Goal: Task Accomplishment & Management: Use online tool/utility

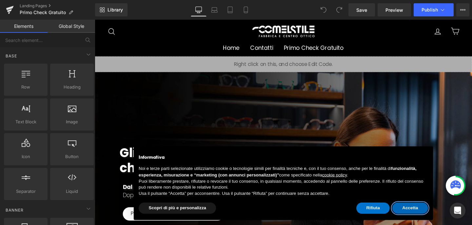
click at [432, 215] on button "Accetta" at bounding box center [427, 218] width 38 height 12
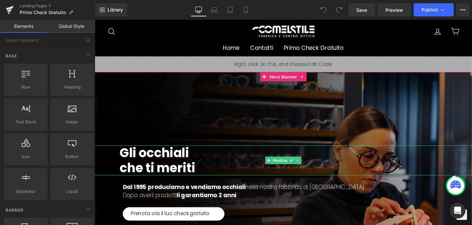
scroll to position [88, 0]
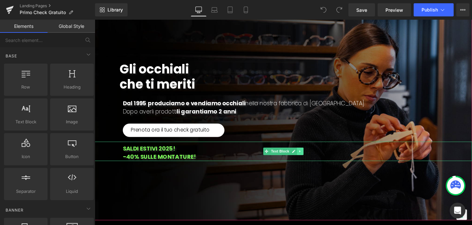
click at [312, 157] on link at bounding box center [311, 158] width 7 height 8
click at [315, 159] on icon at bounding box center [314, 158] width 4 height 4
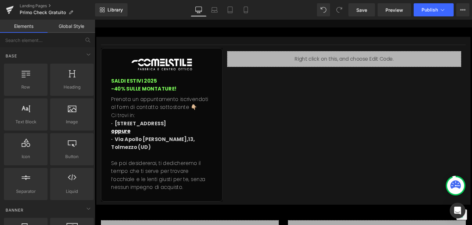
scroll to position [1621, 0]
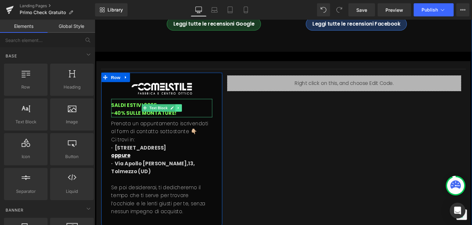
click at [184, 111] on icon at bounding box center [183, 113] width 4 height 4
click at [187, 111] on icon at bounding box center [187, 113] width 4 height 4
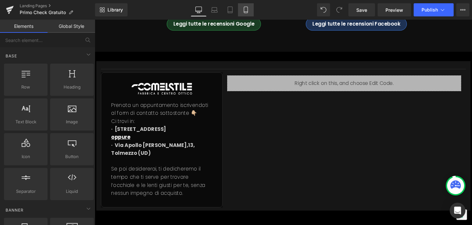
click at [242, 11] on link "Mobile" at bounding box center [246, 9] width 16 height 13
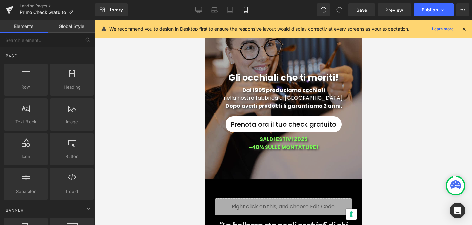
scroll to position [101, 0]
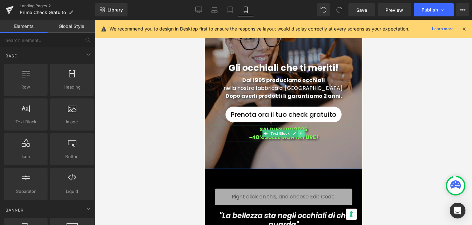
click at [302, 131] on icon at bounding box center [301, 133] width 4 height 4
click at [305, 132] on icon at bounding box center [305, 134] width 4 height 4
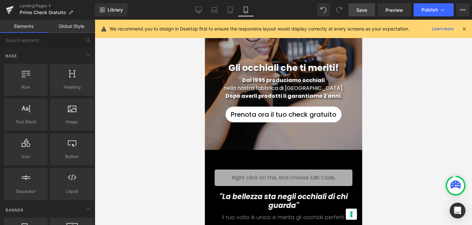
click at [365, 10] on span "Save" at bounding box center [361, 10] width 11 height 7
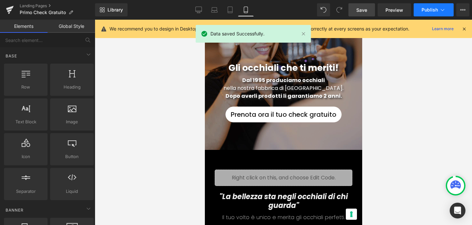
click at [432, 12] on span "Publish" at bounding box center [430, 9] width 16 height 5
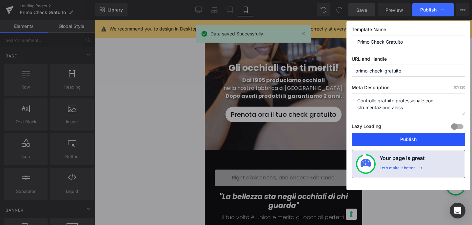
click at [408, 143] on button "Publish" at bounding box center [408, 139] width 113 height 13
